Goal: Information Seeking & Learning: Check status

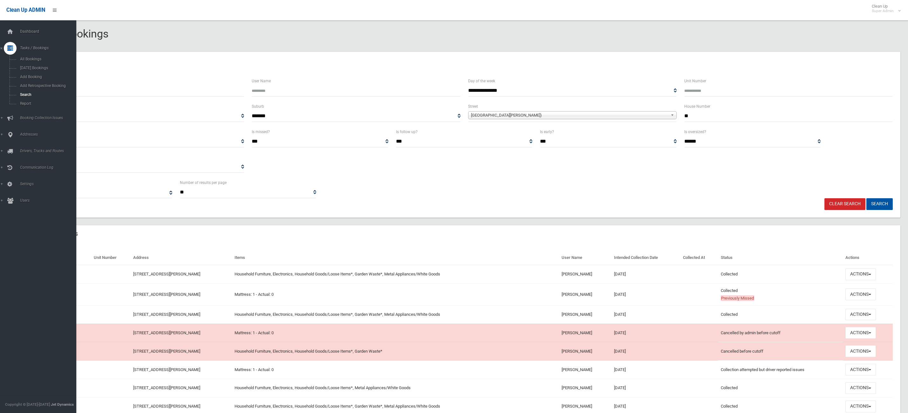
select select
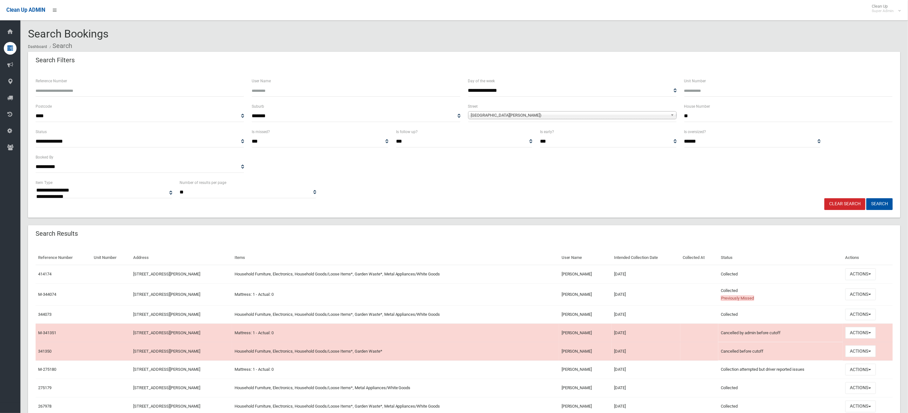
click at [831, 200] on link "Clear Search" at bounding box center [844, 204] width 41 height 12
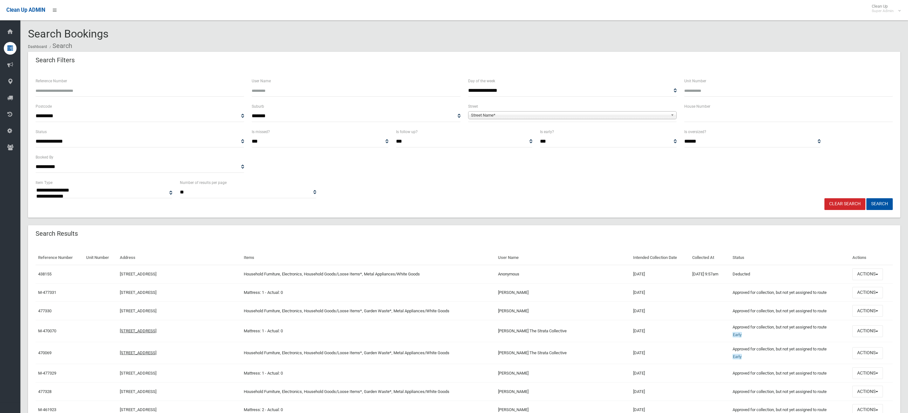
select select
click at [700, 113] on input "text" at bounding box center [788, 116] width 208 height 12
type input "***"
click at [664, 119] on div "Street Name*" at bounding box center [572, 115] width 208 height 8
type input "*******"
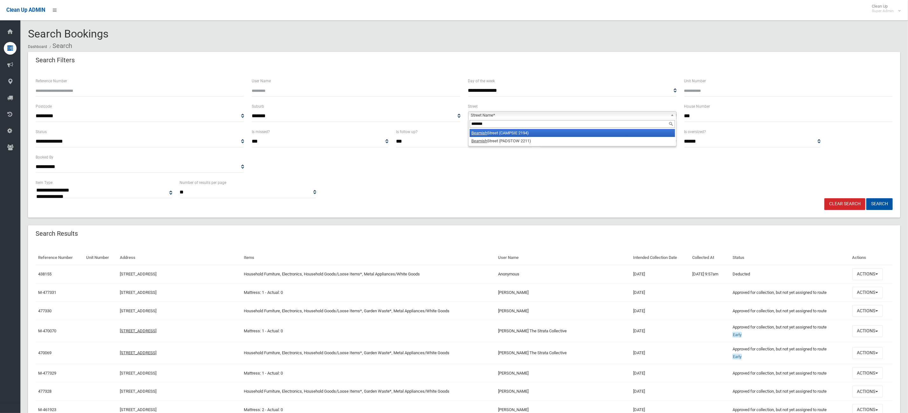
click at [520, 134] on li "Beamish Street (CAMPSIE 2194)" at bounding box center [572, 133] width 205 height 8
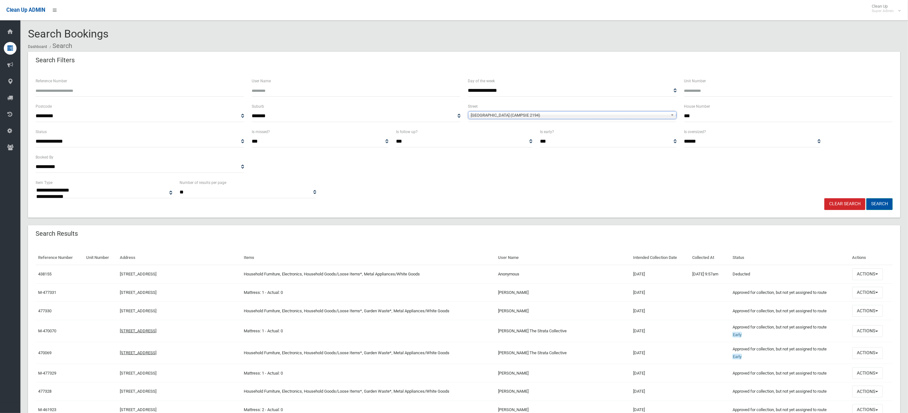
click at [875, 201] on button "Search" at bounding box center [879, 204] width 26 height 12
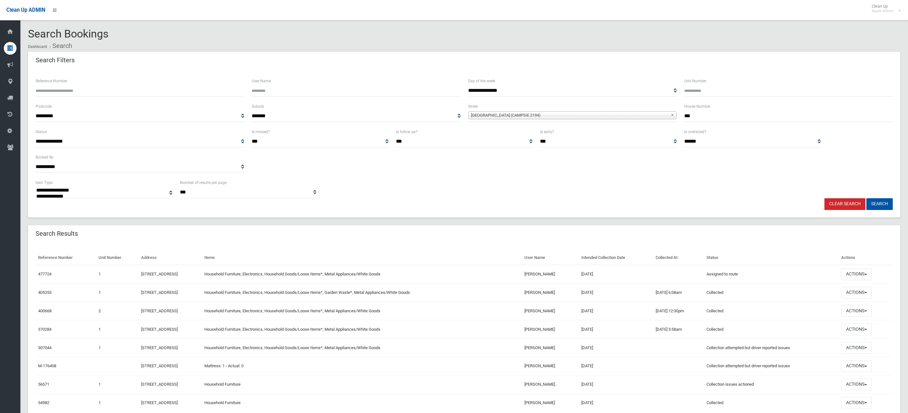
select select
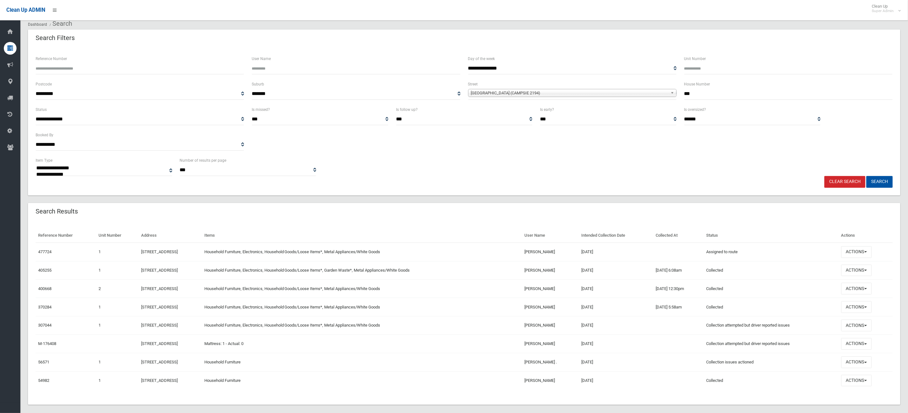
scroll to position [33, 0]
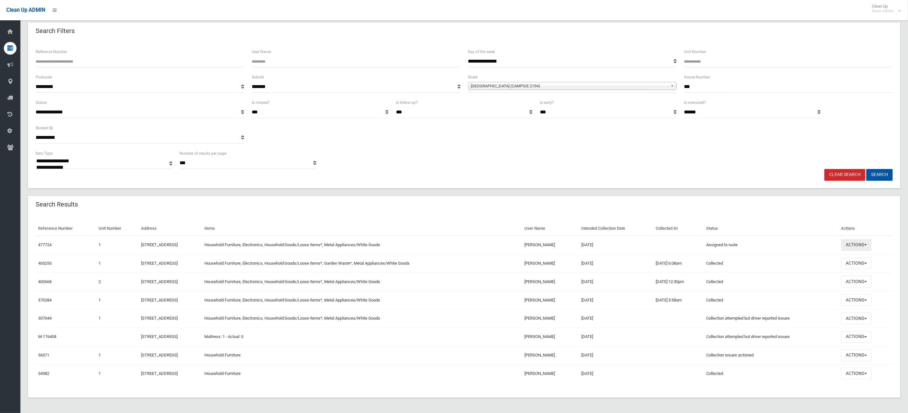
click at [860, 243] on button "Actions" at bounding box center [856, 245] width 31 height 12
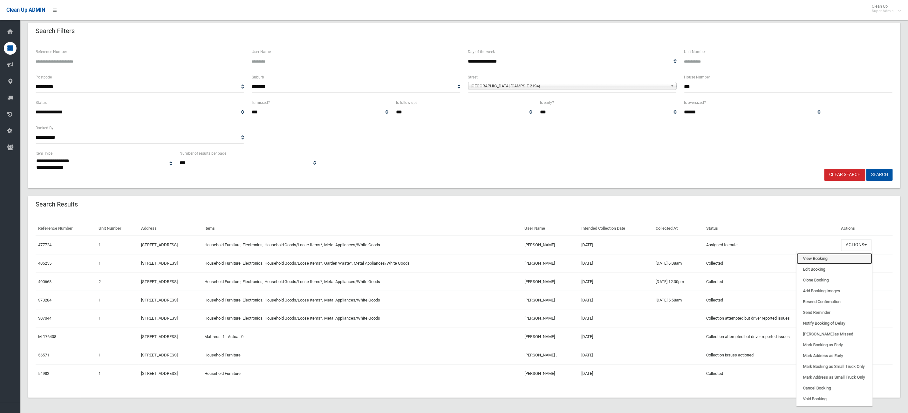
click at [832, 257] on link "View Booking" at bounding box center [834, 258] width 76 height 11
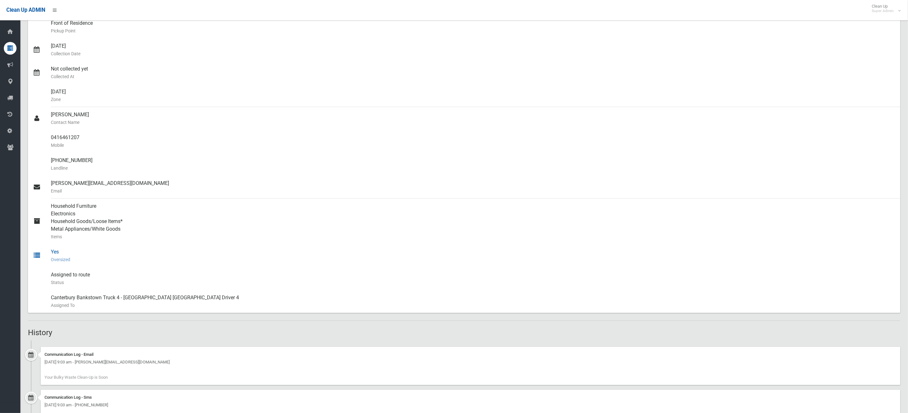
scroll to position [221, 0]
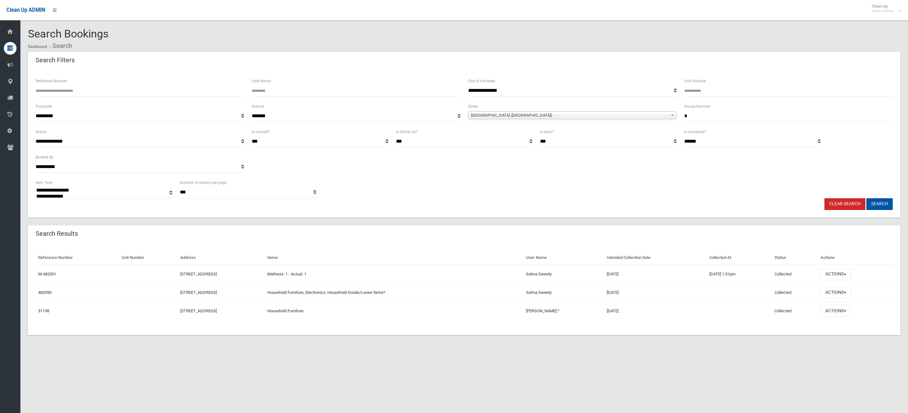
select select
drag, startPoint x: 709, startPoint y: 115, endPoint x: 647, endPoint y: 108, distance: 62.0
click at [648, 109] on div "**********" at bounding box center [464, 115] width 864 height 25
type input "**"
click at [623, 120] on span "**********" at bounding box center [572, 116] width 208 height 12
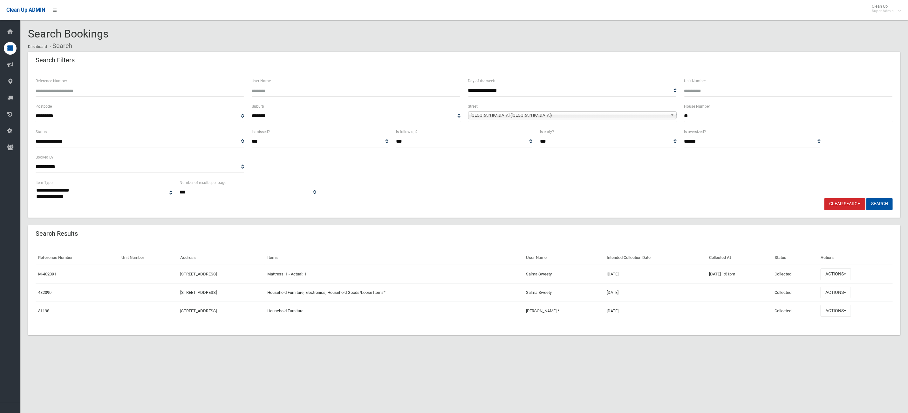
click at [489, 121] on span "**********" at bounding box center [572, 116] width 208 height 12
click at [488, 112] on span "Barremma Road (LAKEMBA 2195)" at bounding box center [569, 116] width 197 height 8
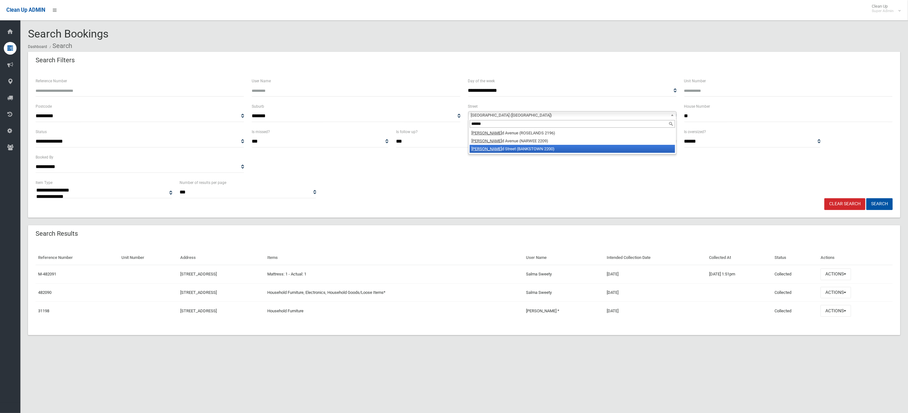
type input "******"
click at [494, 148] on li "Raymon d Street (BANKSTOWN 2200)" at bounding box center [572, 149] width 205 height 8
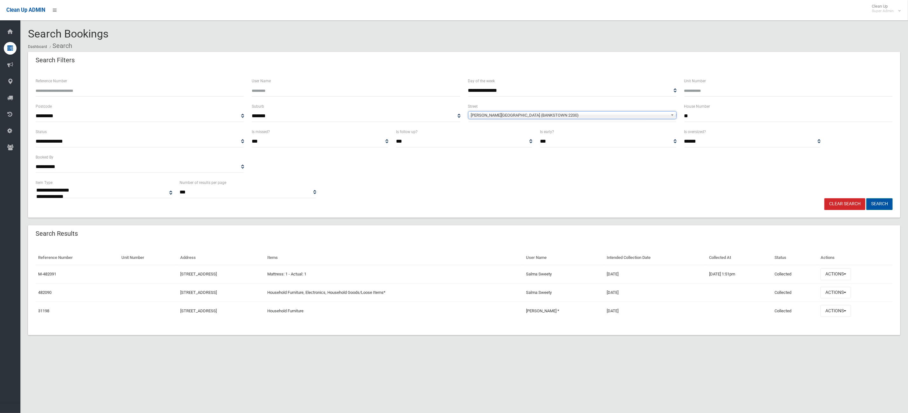
click at [878, 205] on button "Search" at bounding box center [879, 204] width 26 height 12
click at [882, 208] on button "Search" at bounding box center [879, 204] width 26 height 12
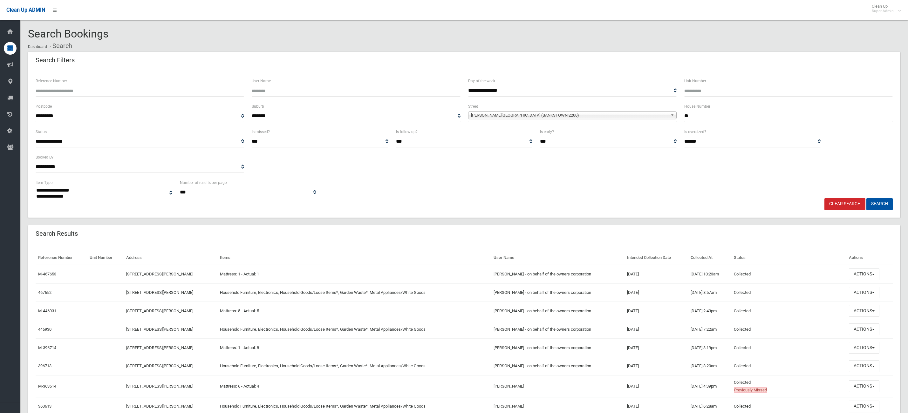
select select
click at [647, 276] on td "07/07/2025" at bounding box center [656, 274] width 64 height 18
click at [641, 316] on td "24/03/2025" at bounding box center [656, 311] width 64 height 18
drag, startPoint x: 318, startPoint y: 322, endPoint x: 488, endPoint y: 322, distance: 170.0
click at [488, 322] on td "Household Furniture, Electronics, Household Goods/Loose Items*, Garden Waste*, …" at bounding box center [354, 329] width 274 height 18
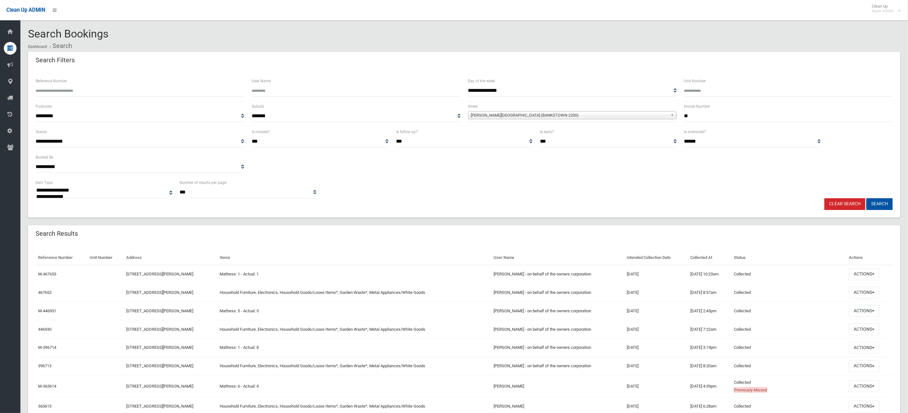
drag, startPoint x: 396, startPoint y: 291, endPoint x: 500, endPoint y: 298, distance: 104.1
click at [398, 291] on td "Household Furniture, Electronics, Household Goods/Loose Items*, Garden Waste*, …" at bounding box center [354, 292] width 274 height 18
click at [868, 290] on button "Actions" at bounding box center [864, 293] width 31 height 12
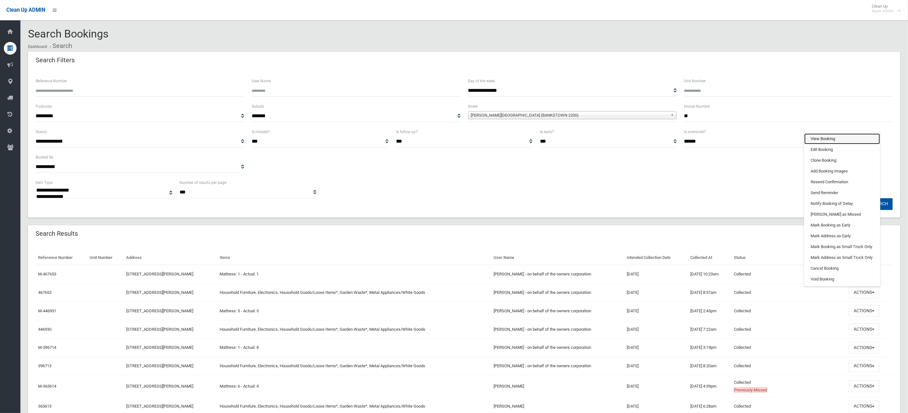
click at [836, 135] on link "View Booking" at bounding box center [842, 138] width 76 height 11
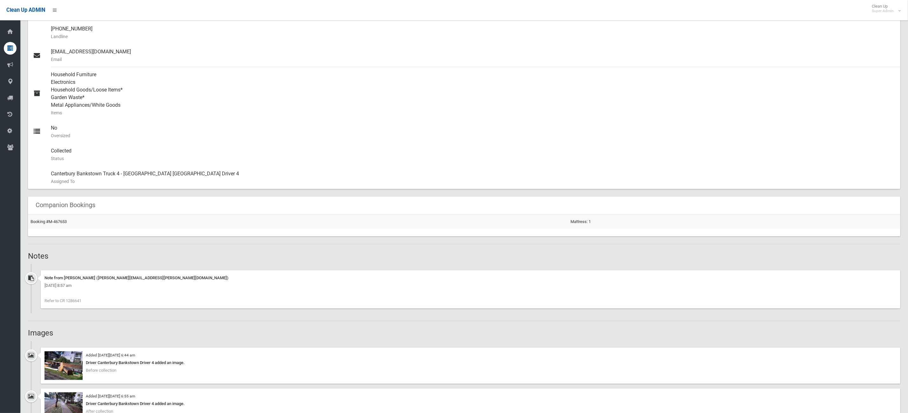
scroll to position [334, 0]
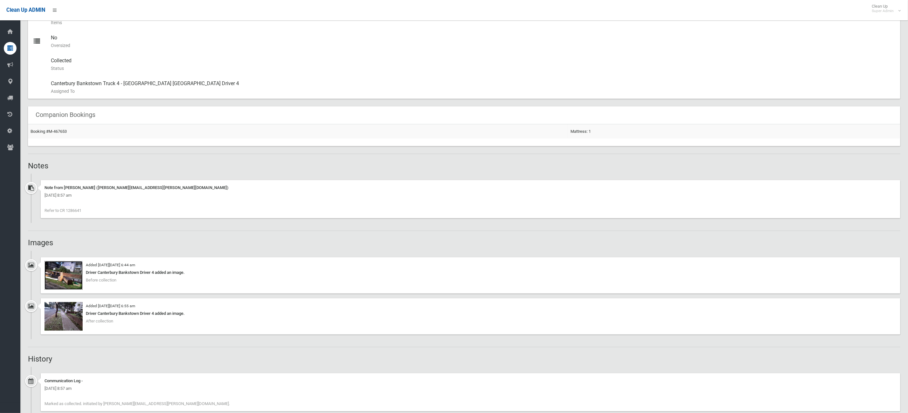
click at [65, 283] on img at bounding box center [63, 275] width 38 height 29
click at [58, 321] on img at bounding box center [63, 316] width 38 height 29
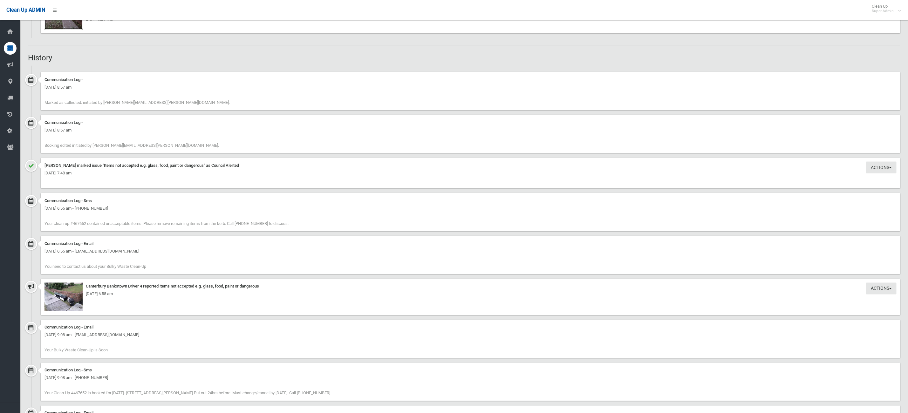
scroll to position [577, 0]
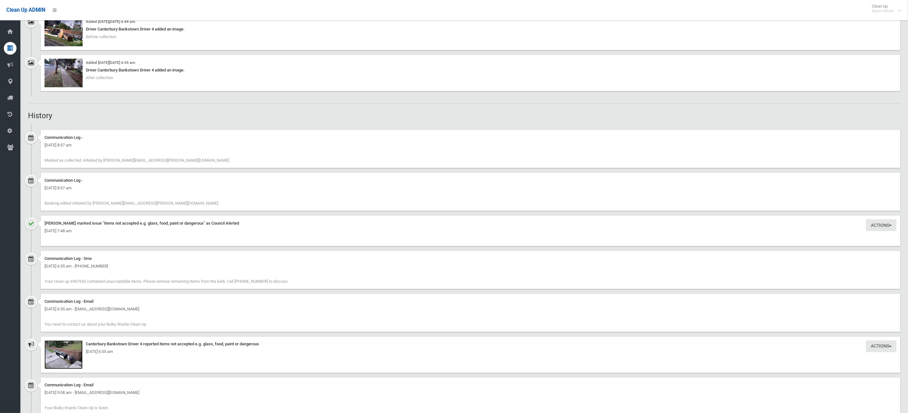
click at [61, 367] on img at bounding box center [63, 355] width 38 height 29
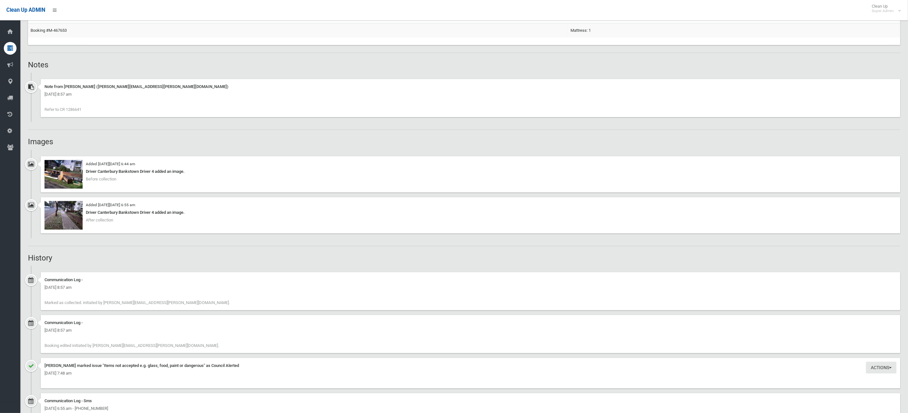
scroll to position [434, 0]
click at [75, 108] on span "Refer to CR 1286641" at bounding box center [62, 110] width 37 height 5
copy span "1286641"
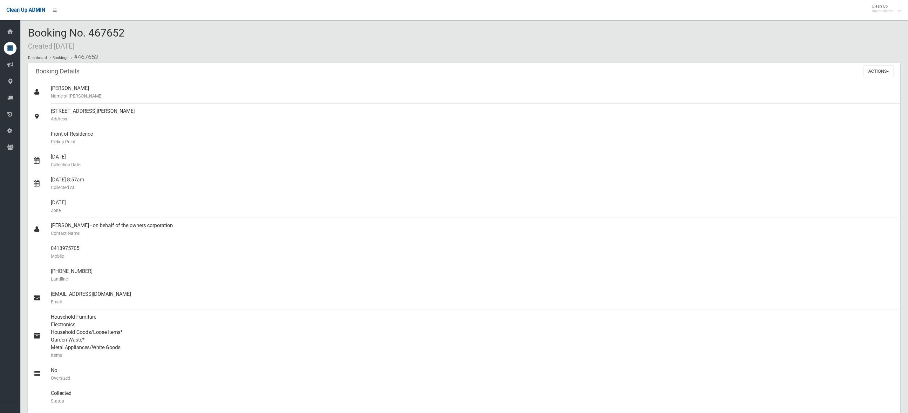
scroll to position [0, 0]
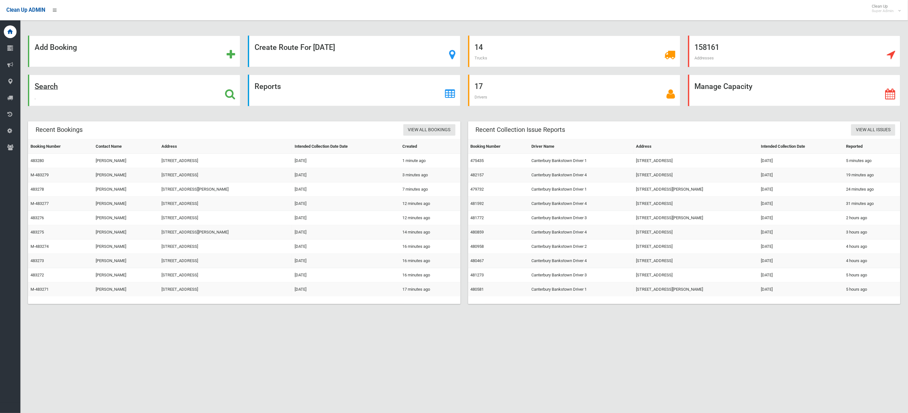
click at [128, 92] on div "Search" at bounding box center [134, 90] width 212 height 31
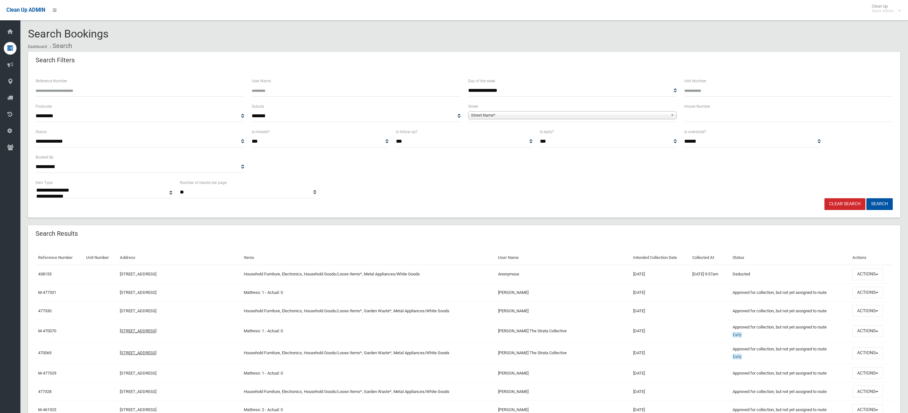
select select
click at [716, 121] on input "text" at bounding box center [788, 116] width 208 height 12
type input "**"
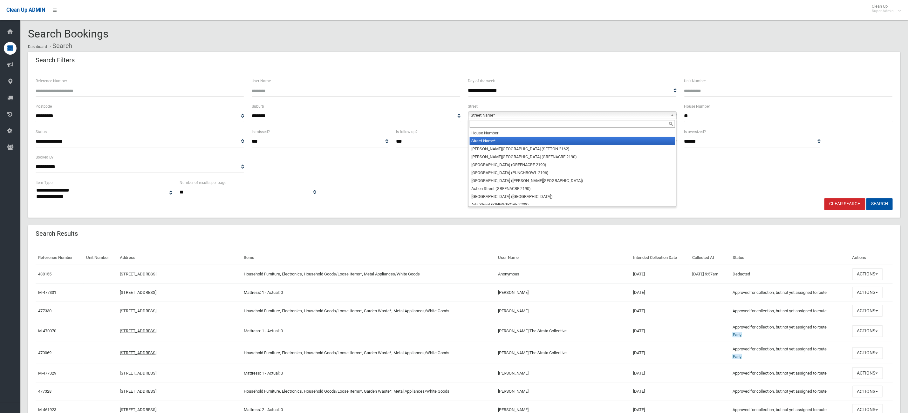
click at [570, 113] on span "Street Name*" at bounding box center [569, 116] width 197 height 8
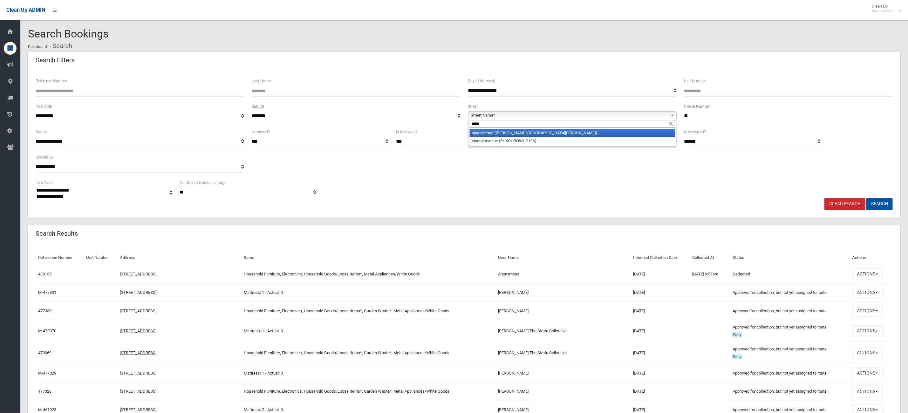
type input "*****"
click at [569, 138] on li "Moora l Avenue (PUNCHBOWL 2196)" at bounding box center [572, 141] width 205 height 8
drag, startPoint x: 569, startPoint y: 138, endPoint x: 566, endPoint y: 123, distance: 14.6
click at [569, 138] on select "*** ***** *********" at bounding box center [608, 142] width 137 height 12
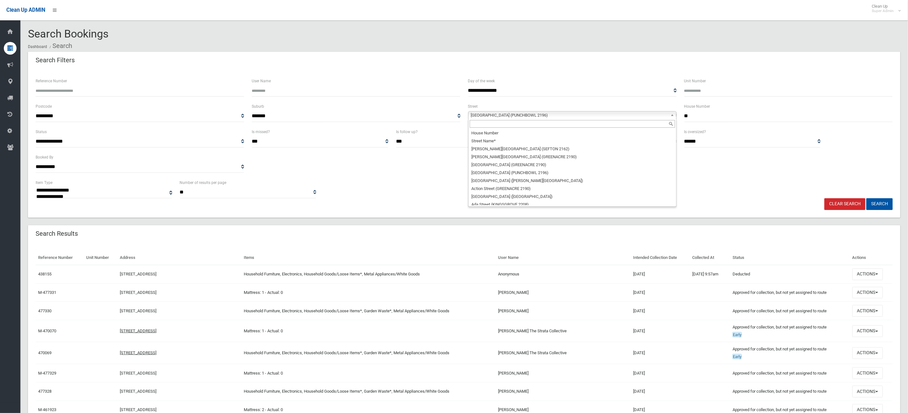
click at [560, 113] on span "Mooral Avenue (PUNCHBOWL 2196)" at bounding box center [569, 116] width 197 height 8
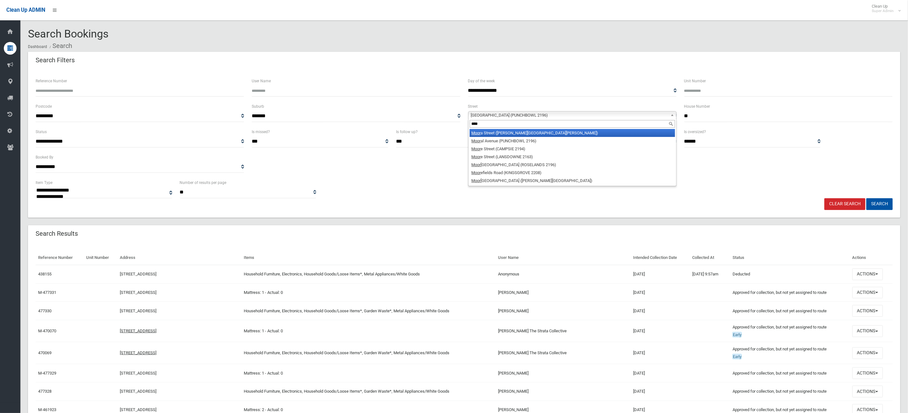
type input "****"
click at [542, 132] on li "Moor a Street (CHESTER HILL 2162)" at bounding box center [572, 133] width 205 height 8
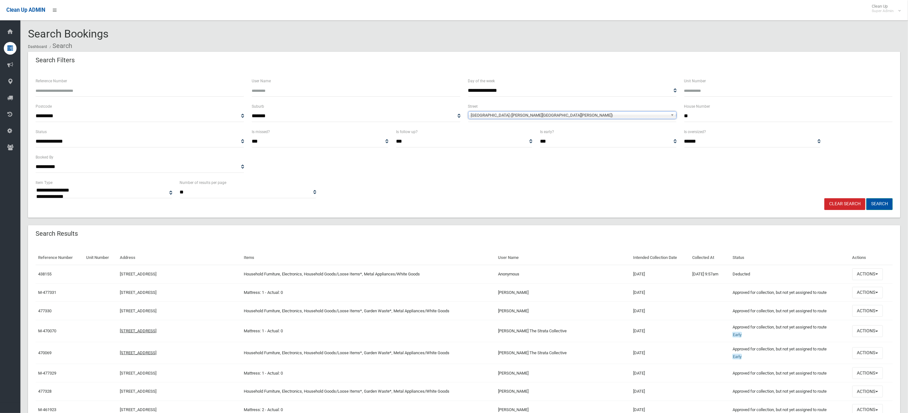
click at [882, 202] on button "Search" at bounding box center [879, 204] width 26 height 12
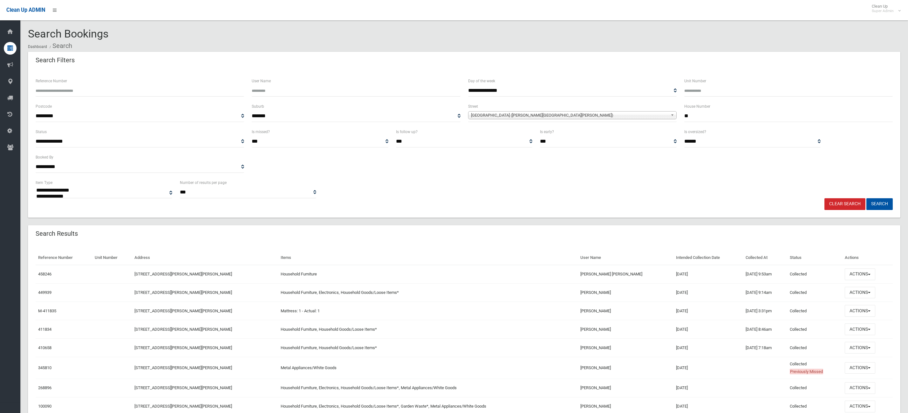
select select
click at [865, 271] on button "Actions" at bounding box center [859, 274] width 31 height 12
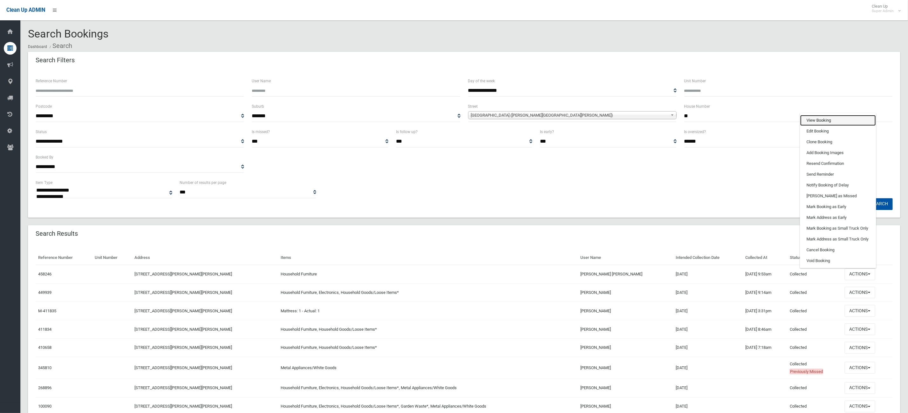
click at [806, 118] on link "View Booking" at bounding box center [838, 120] width 76 height 11
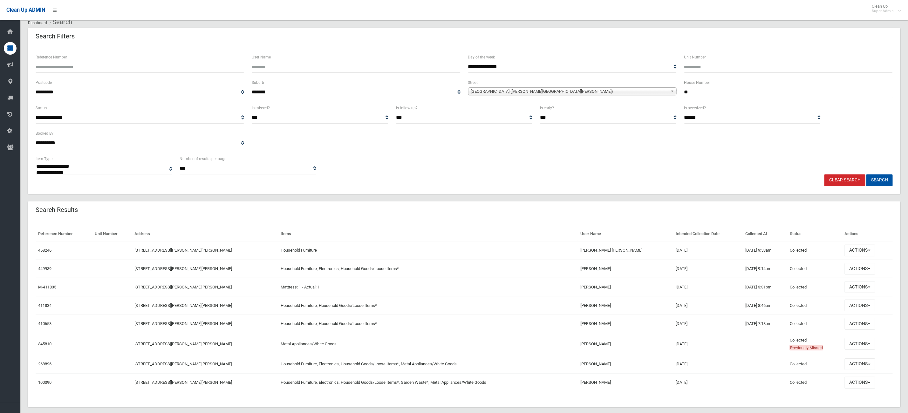
scroll to position [36, 0]
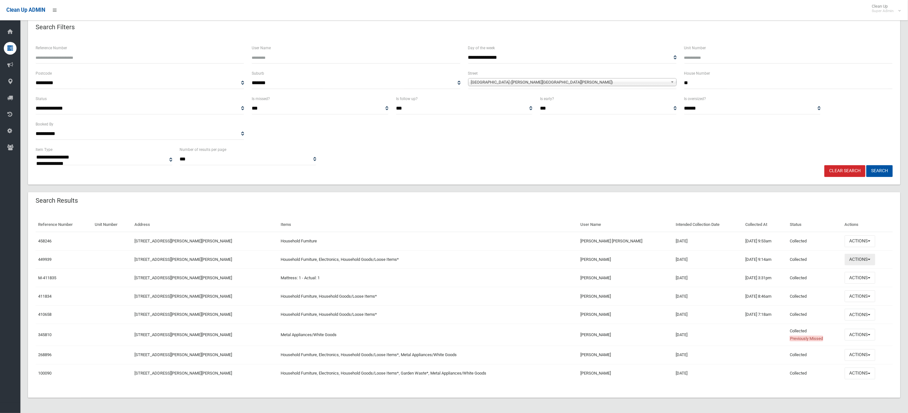
click at [863, 260] on button "Actions" at bounding box center [859, 260] width 31 height 12
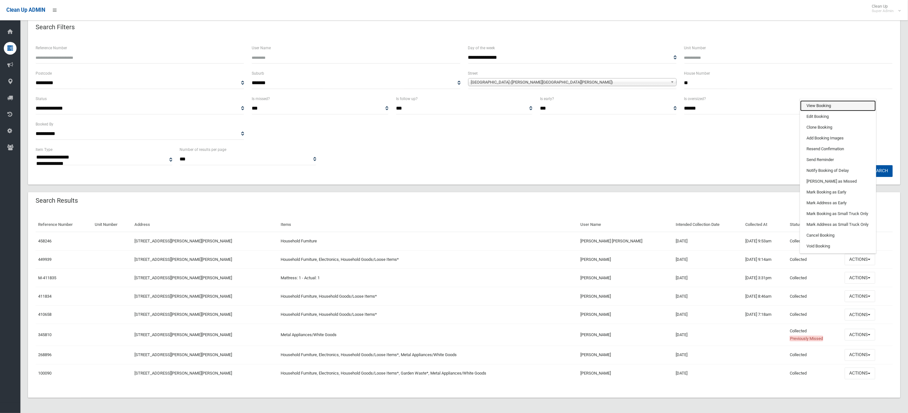
click at [800, 100] on link "View Booking" at bounding box center [838, 105] width 76 height 11
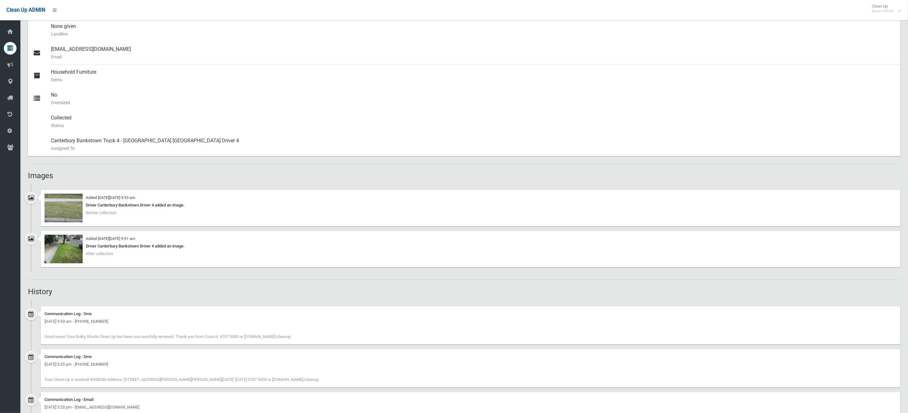
scroll to position [271, 0]
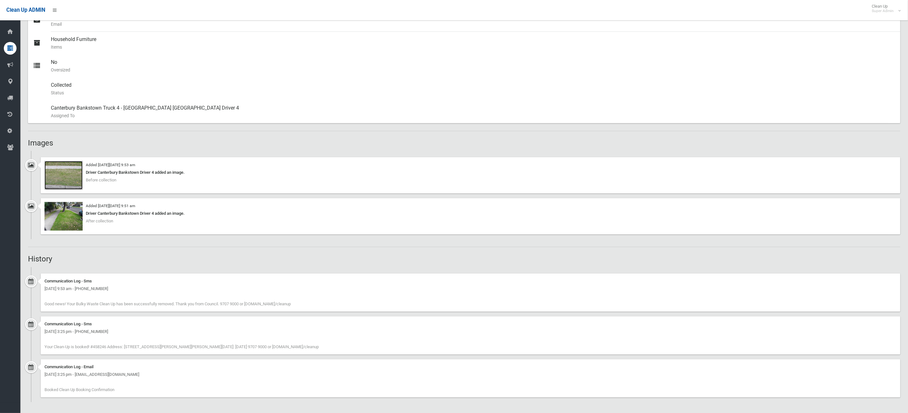
click at [58, 187] on img at bounding box center [63, 175] width 38 height 29
click at [74, 207] on img at bounding box center [63, 216] width 38 height 29
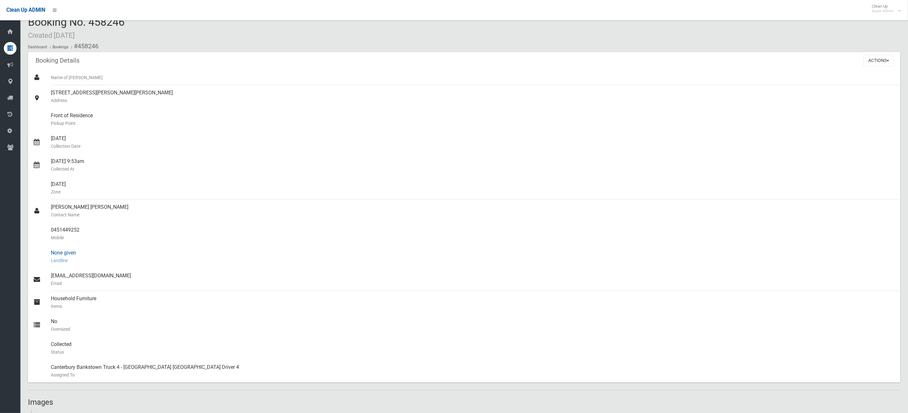
scroll to position [0, 0]
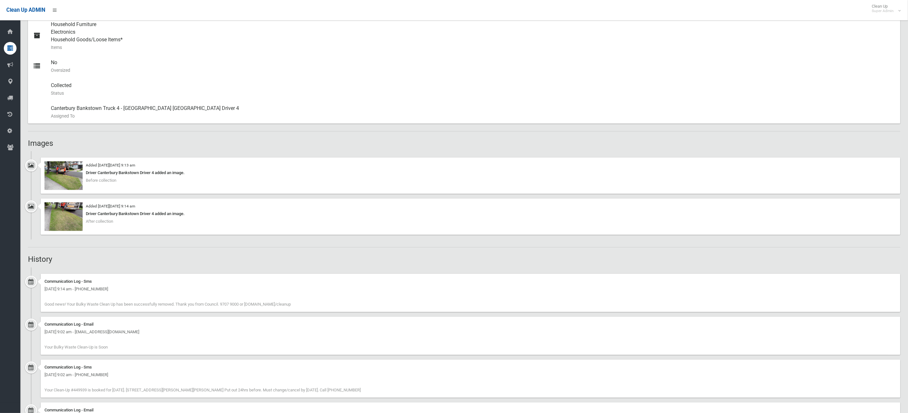
scroll to position [372, 0]
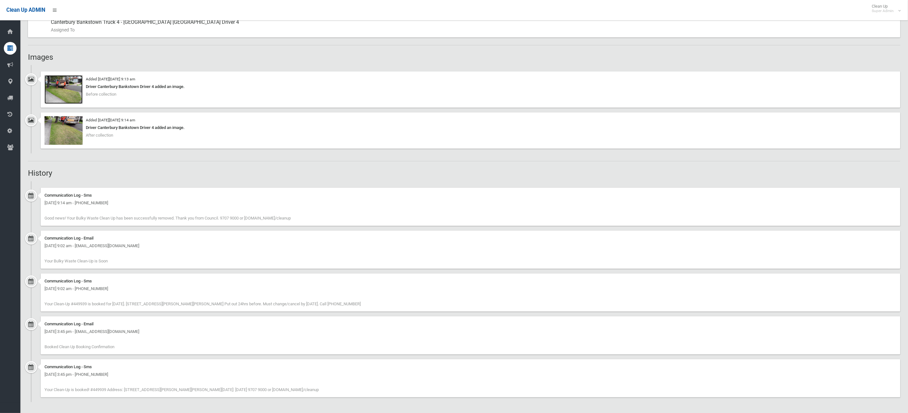
click at [64, 86] on img at bounding box center [63, 89] width 38 height 29
click at [261, 189] on div "Communication Log - Sms [DATE] 9:14 am - [PHONE_NUMBER] Good news! Your Bulky W…" at bounding box center [470, 207] width 859 height 38
click at [265, 328] on ul "Communication Log - Sms [DATE] 9:14 am - [PHONE_NUMBER] Good news! Your Bulky W…" at bounding box center [464, 291] width 872 height 221
click at [163, 146] on div "Added [DATE][DATE] 9:14 am Driver Canterbury Bankstown Driver 4 added an image.…" at bounding box center [470, 130] width 859 height 36
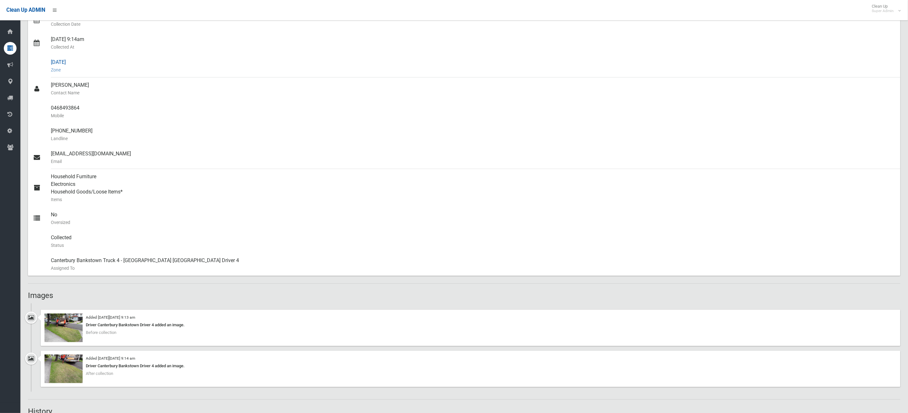
scroll to position [0, 0]
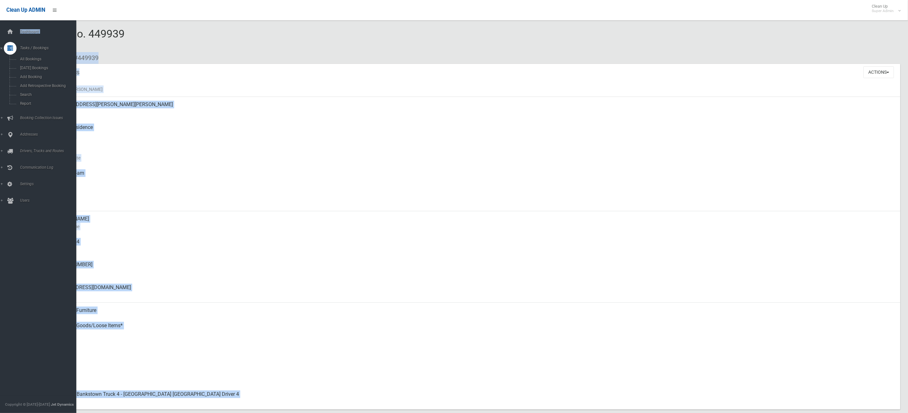
drag, startPoint x: 143, startPoint y: 29, endPoint x: 16, endPoint y: 40, distance: 127.6
click at [16, 40] on div "Booking No. 449939 Created [DATE] Dashboard Bookings #449939 Booking Details Ac…" at bounding box center [454, 397] width 908 height 778
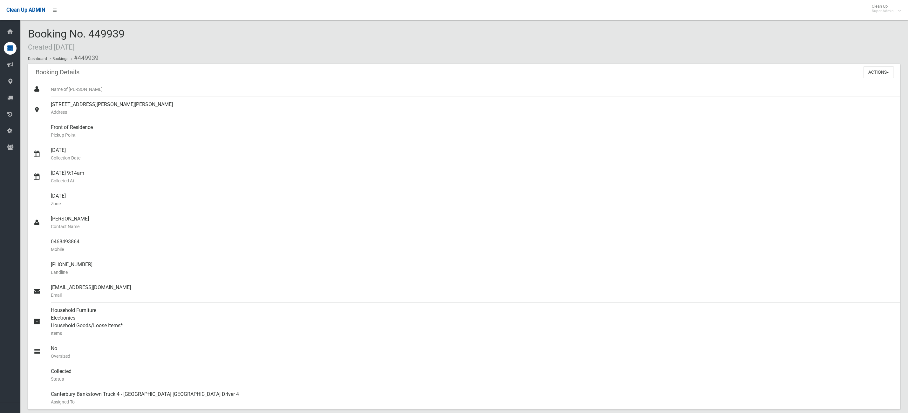
click at [165, 38] on div "Booking No. 449939 Created [DATE] Dashboard Bookings #449939" at bounding box center [464, 46] width 872 height 36
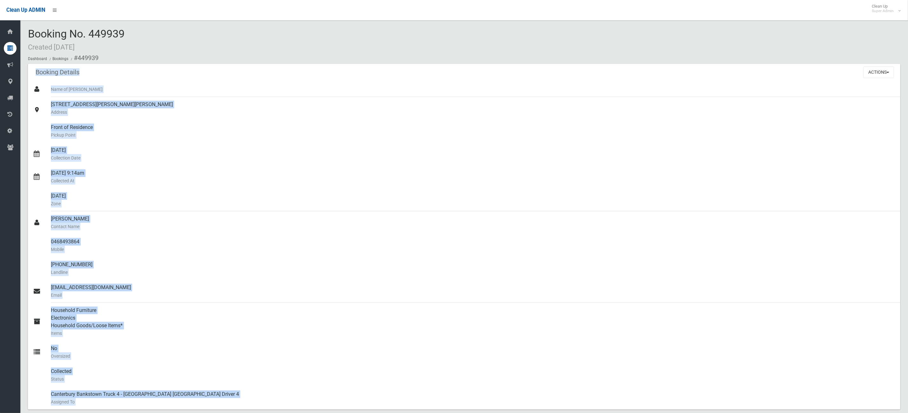
drag, startPoint x: 161, startPoint y: 53, endPoint x: 17, endPoint y: 30, distance: 145.7
click at [17, 30] on div "Booking No. 449939 Created [DATE] Dashboard Bookings #449939 Booking Details Ac…" at bounding box center [454, 397] width 908 height 778
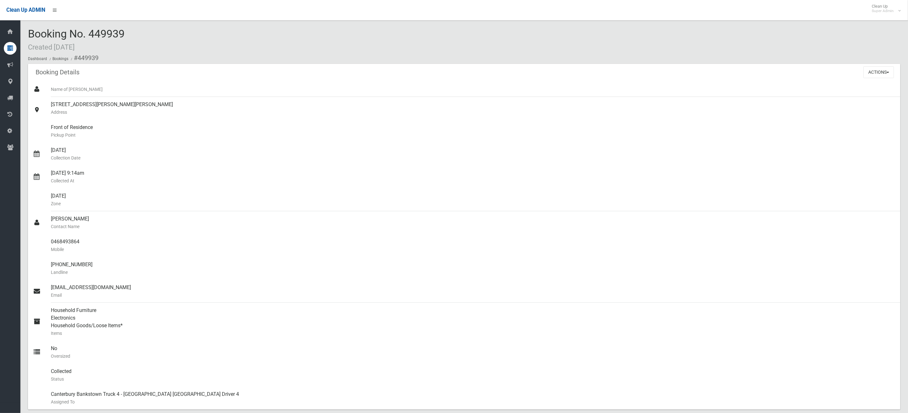
drag, startPoint x: 186, startPoint y: 47, endPoint x: 181, endPoint y: 51, distance: 6.1
click at [182, 51] on div "Booking No. 449939 Created [DATE] Dashboard Bookings #449939" at bounding box center [464, 46] width 872 height 36
drag, startPoint x: 154, startPoint y: 59, endPoint x: 244, endPoint y: 2, distance: 107.1
click at [11, 0] on html "Clean Up ADMIN Clean Up Super Admin Logout Booking No. 449939 Created [DATE] Da…" at bounding box center [454, 206] width 908 height 413
drag, startPoint x: 205, startPoint y: 51, endPoint x: 191, endPoint y: 46, distance: 15.4
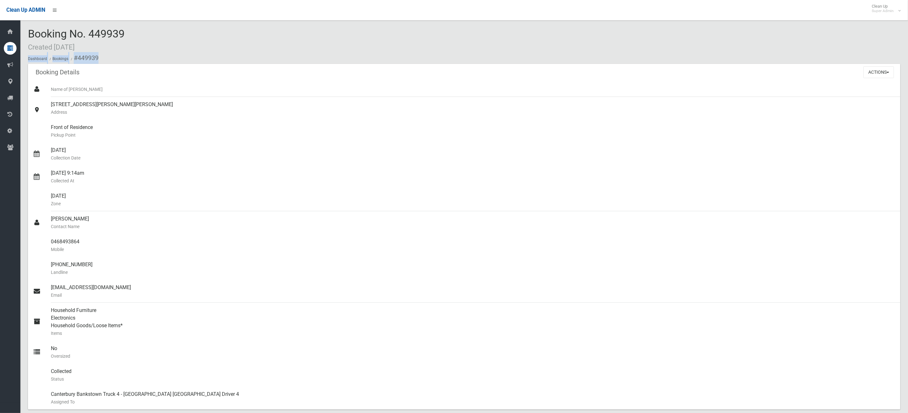
click at [191, 47] on div "Booking No. 449939 Created [DATE] Dashboard Bookings #449939" at bounding box center [464, 46] width 872 height 36
click at [166, 51] on div "Booking No. 449939 Created [DATE] Dashboard Bookings #449939" at bounding box center [464, 46] width 872 height 36
drag, startPoint x: 131, startPoint y: 58, endPoint x: 77, endPoint y: 45, distance: 55.3
click at [78, 46] on div "Booking No. 449939 Created [DATE] Dashboard Bookings #449939" at bounding box center [464, 46] width 872 height 36
drag, startPoint x: 195, startPoint y: 61, endPoint x: 180, endPoint y: 57, distance: 14.9
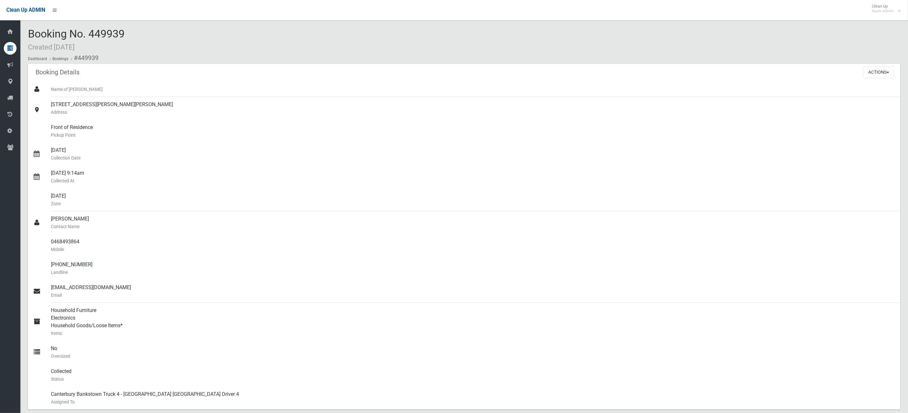
click at [194, 61] on ol "Dashboard Bookings #449939" at bounding box center [464, 58] width 872 height 12
drag, startPoint x: 180, startPoint y: 57, endPoint x: 119, endPoint y: 50, distance: 61.5
click at [113, 50] on div "Booking No. 449939 Created [DATE] Dashboard Bookings #449939" at bounding box center [464, 46] width 872 height 36
click at [156, 49] on div "Booking No. 449939 Created [DATE] Dashboard Bookings #449939" at bounding box center [464, 46] width 872 height 36
drag, startPoint x: 151, startPoint y: 61, endPoint x: 51, endPoint y: 25, distance: 106.8
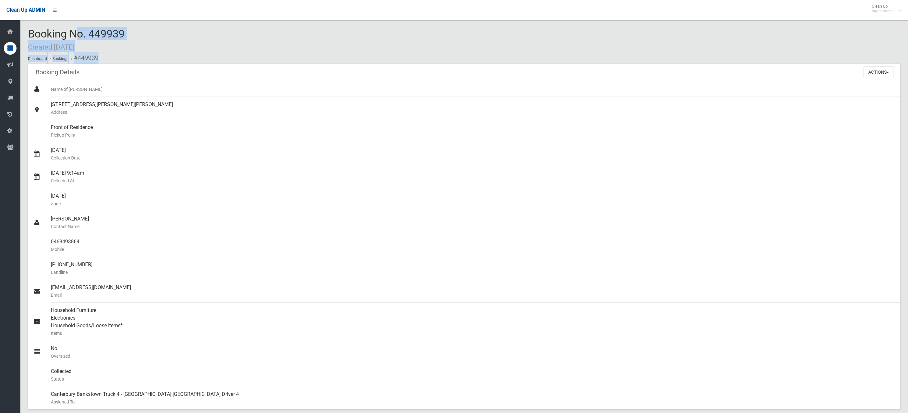
click at [51, 25] on div "Booking No. 449939 Created [DATE] Dashboard Bookings #449939 Booking Details Ac…" at bounding box center [463, 397] width 887 height 778
click at [212, 55] on ol "Dashboard Bookings #449939" at bounding box center [464, 58] width 872 height 12
drag, startPoint x: 188, startPoint y: 58, endPoint x: 110, endPoint y: 39, distance: 80.3
click at [37, 30] on div "Booking No. 449939 Created [DATE] Dashboard Bookings #449939" at bounding box center [464, 46] width 872 height 36
click at [161, 49] on div "Booking No. 449939 Created [DATE] Dashboard Bookings #449939" at bounding box center [464, 46] width 872 height 36
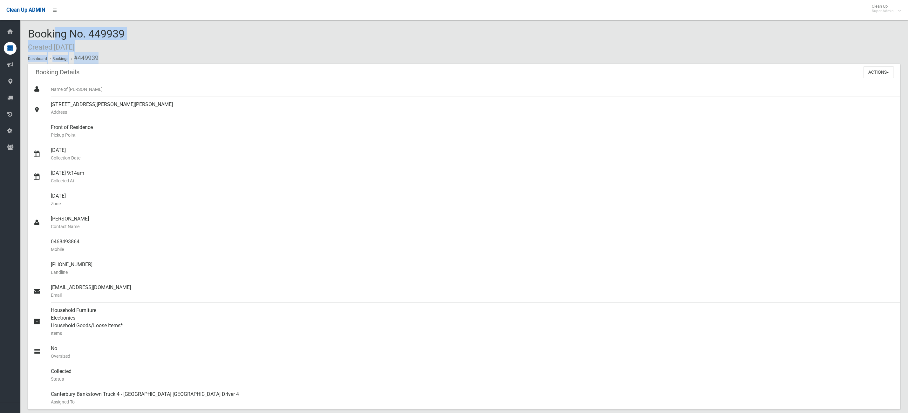
drag, startPoint x: 137, startPoint y: 60, endPoint x: 29, endPoint y: 38, distance: 110.0
click at [29, 38] on div "Booking No. 449939 Created [DATE] Dashboard Bookings #449939" at bounding box center [464, 46] width 872 height 36
click at [156, 49] on div "Booking No. 449939 Created [DATE] Dashboard Bookings #449939" at bounding box center [464, 46] width 872 height 36
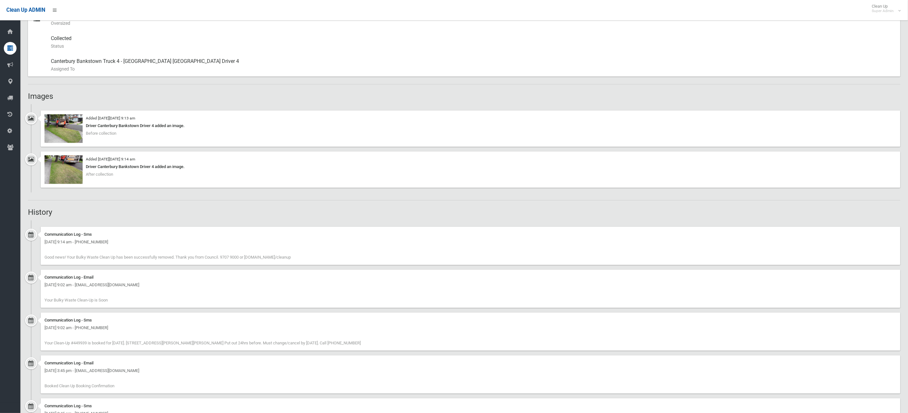
scroll to position [334, 0]
